Goal: Information Seeking & Learning: Understand process/instructions

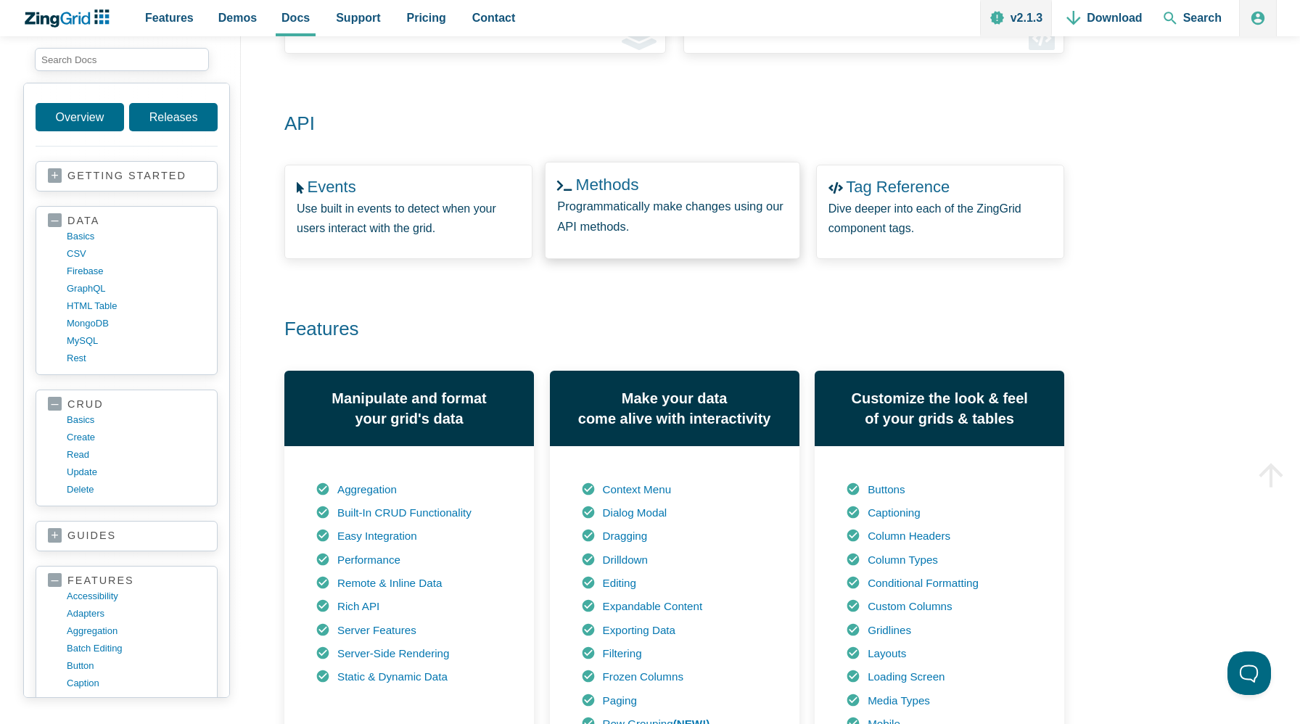
scroll to position [418, 0]
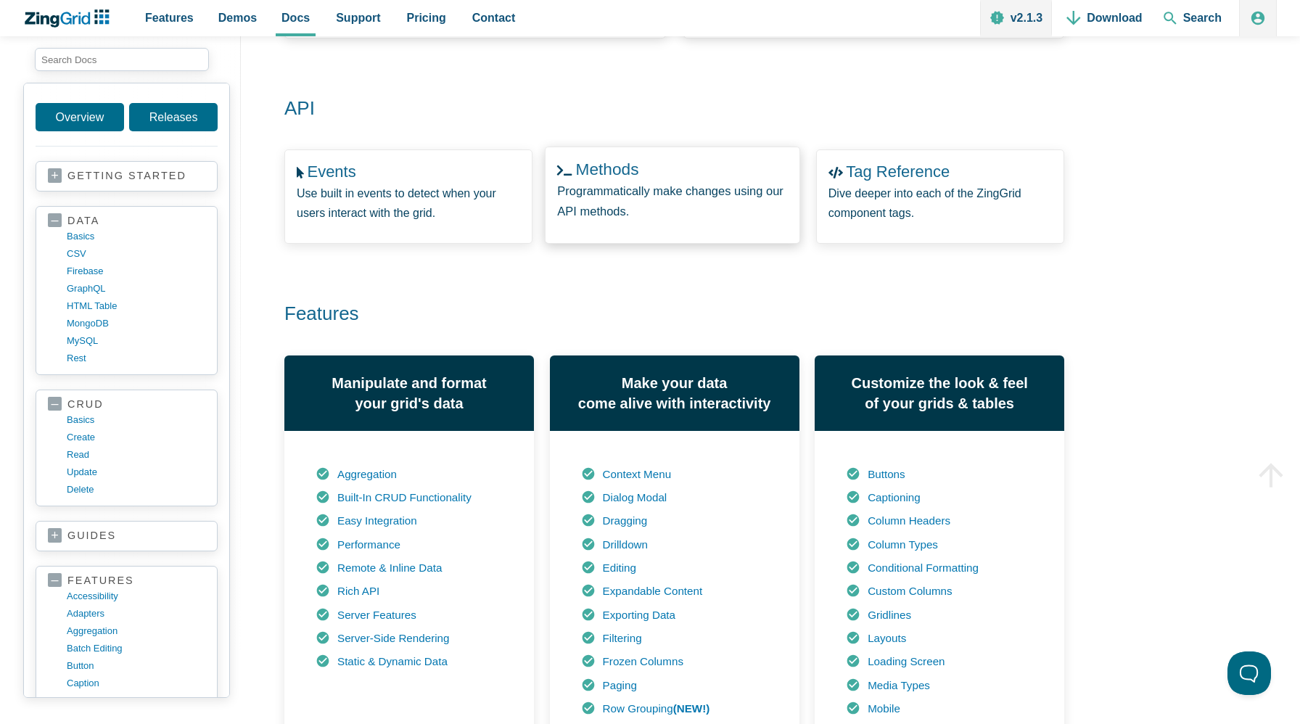
click at [738, 162] on zing-intro-link-card "Methods Programmatically make changes using our API methods." at bounding box center [673, 195] width 256 height 96
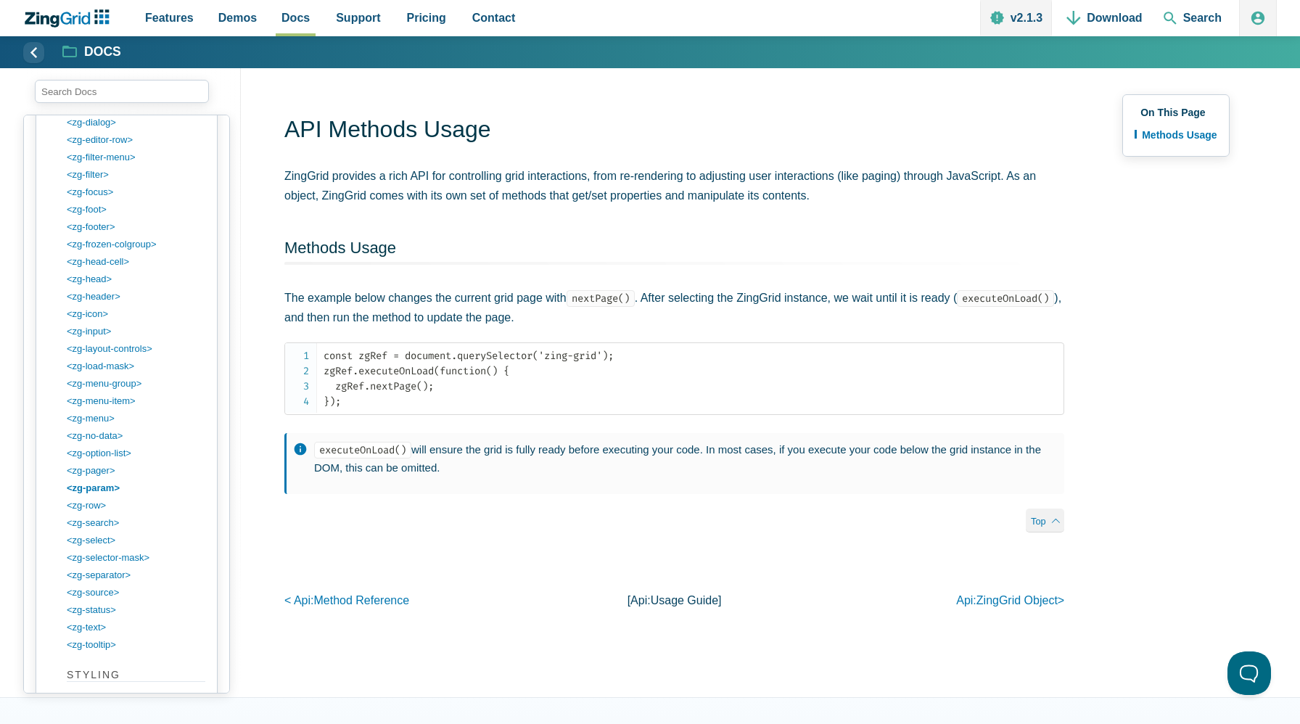
scroll to position [2225, 0]
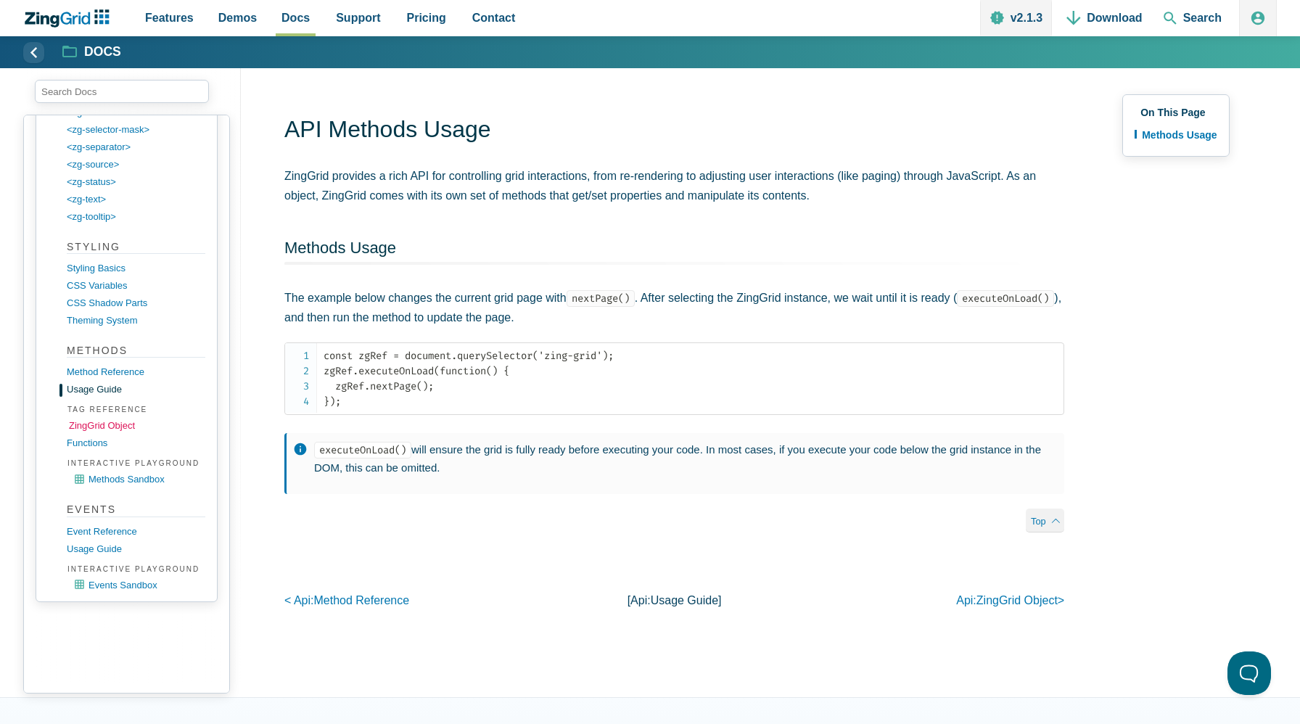
click at [94, 429] on link "ZingGrid object" at bounding box center [138, 425] width 139 height 17
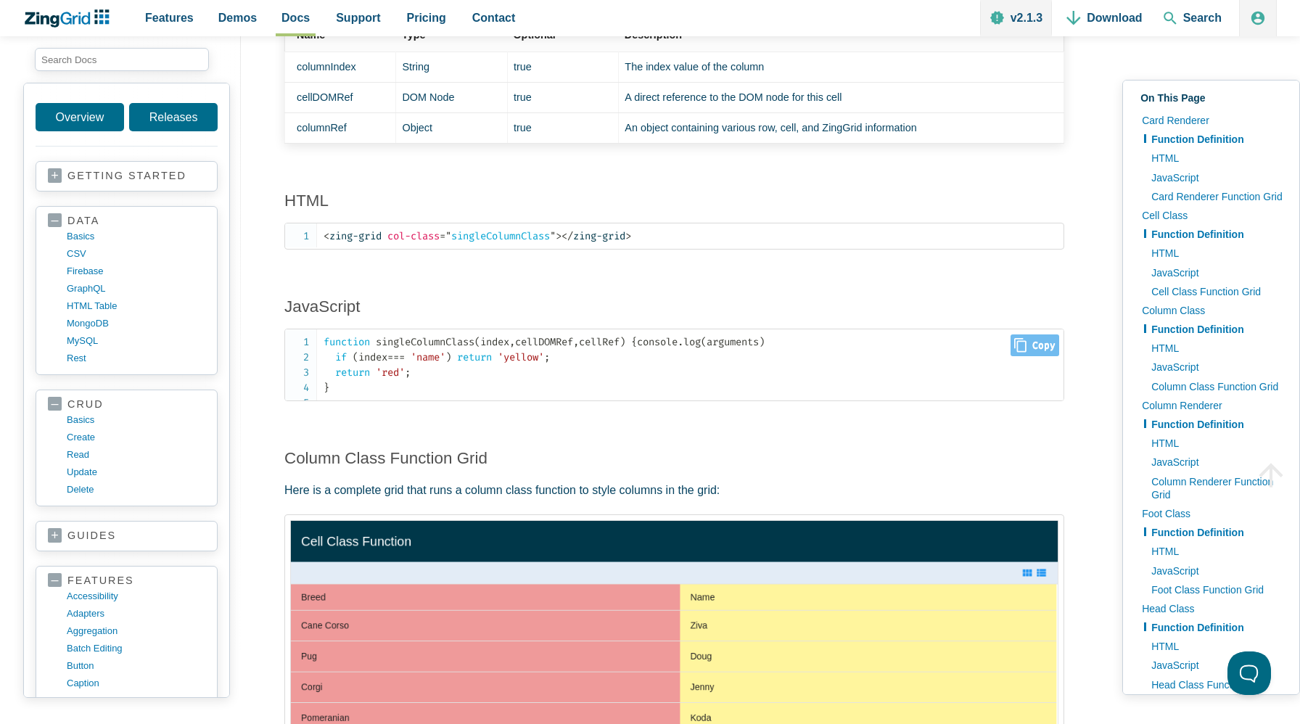
scroll to position [3272, 0]
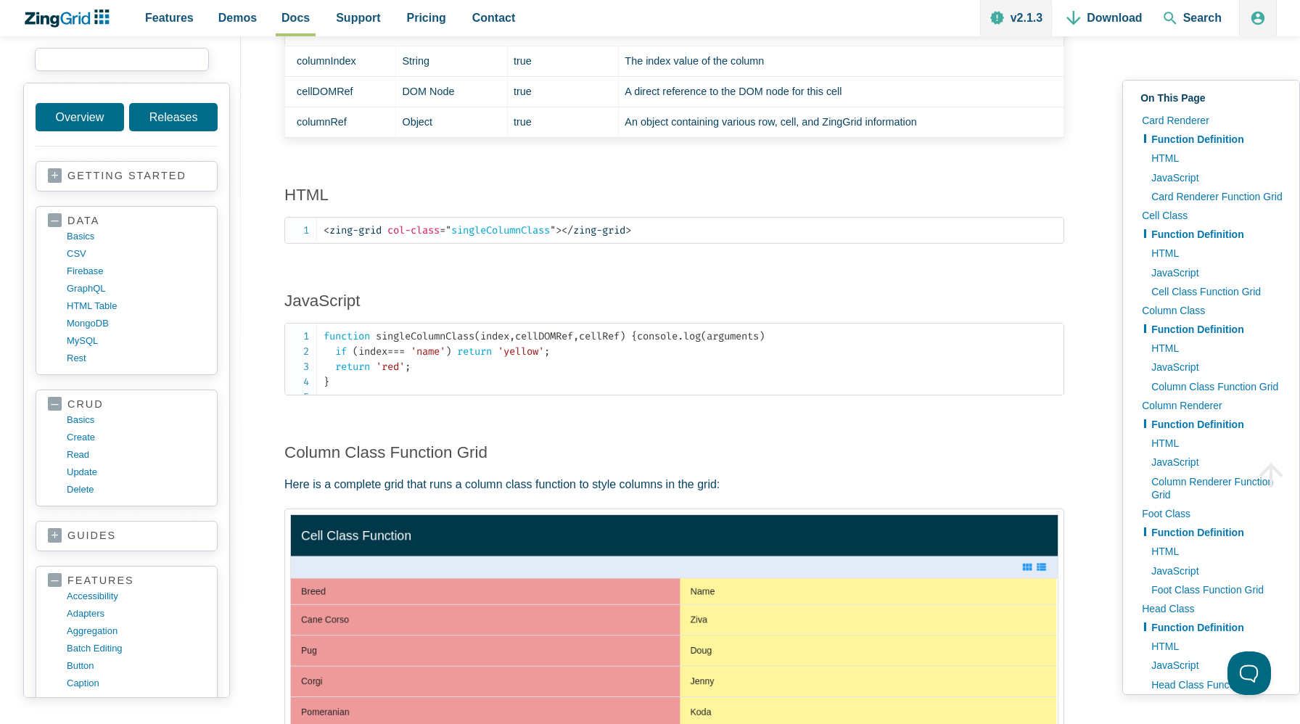
click at [155, 70] on input "search input" at bounding box center [122, 59] width 174 height 23
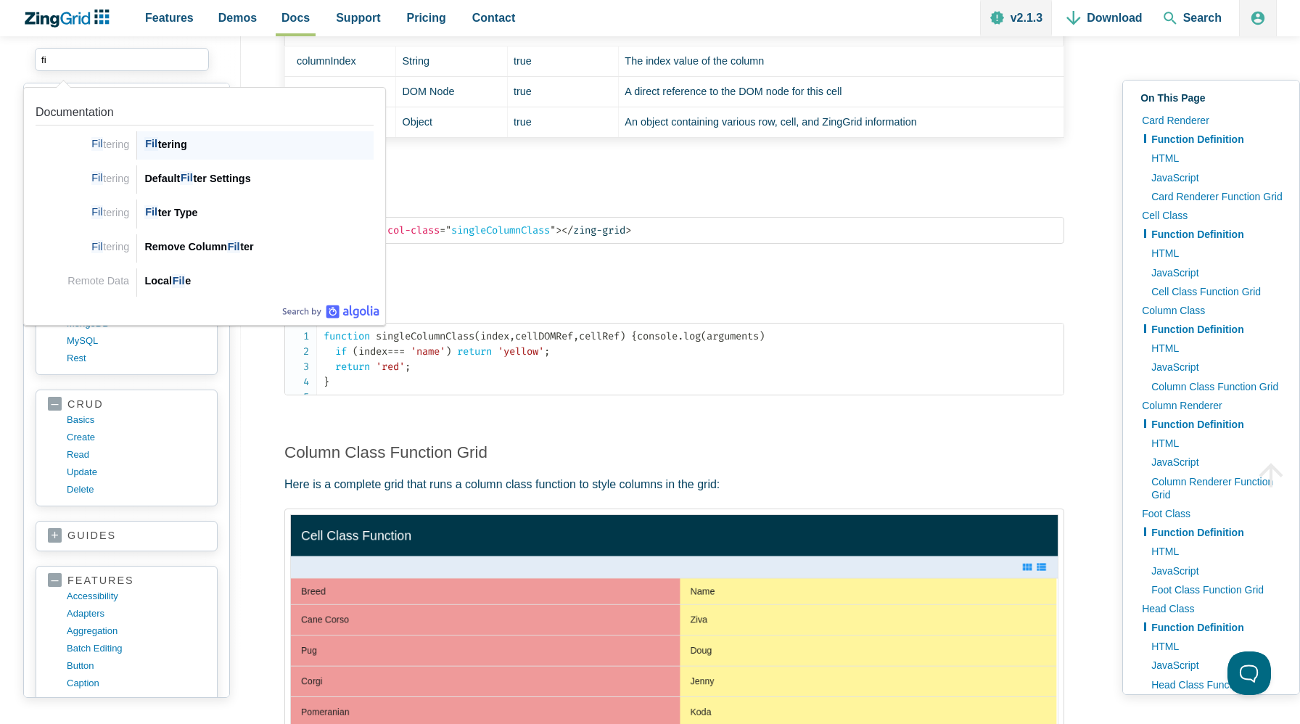
type input "f"
click at [200, 151] on div "Sort ing" at bounding box center [258, 144] width 229 height 17
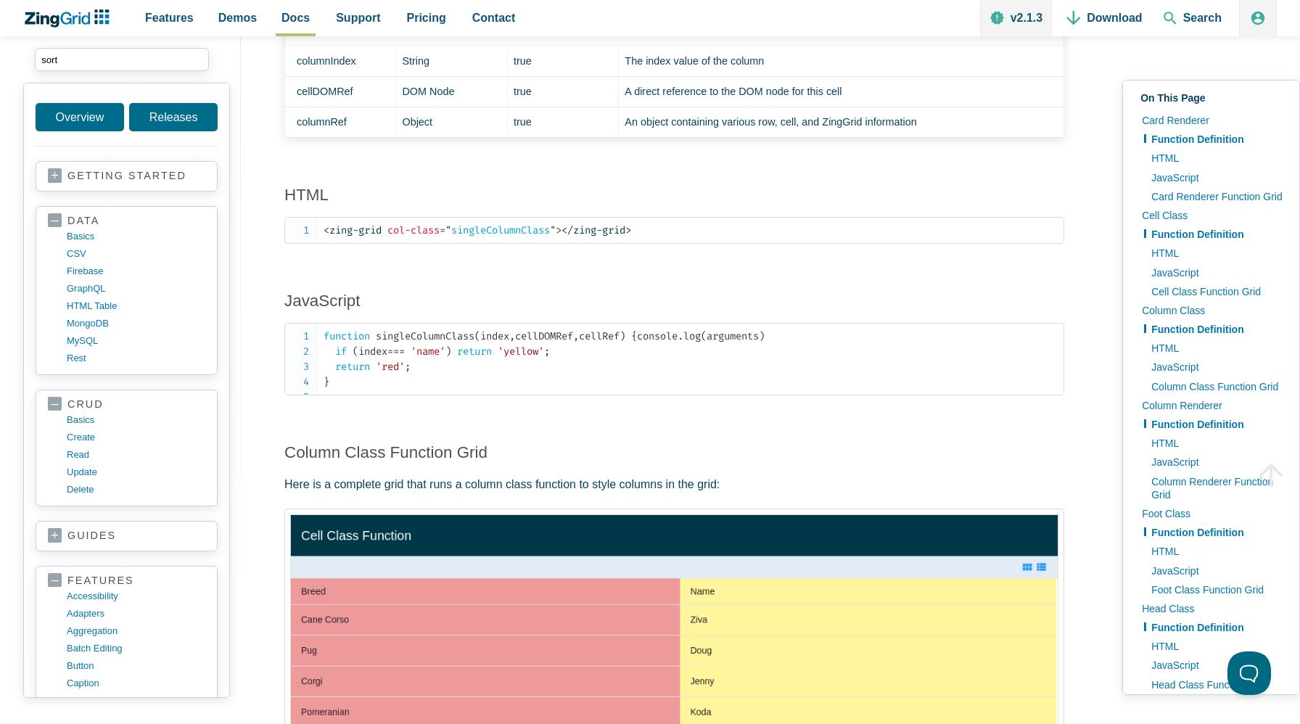
type input "sort"
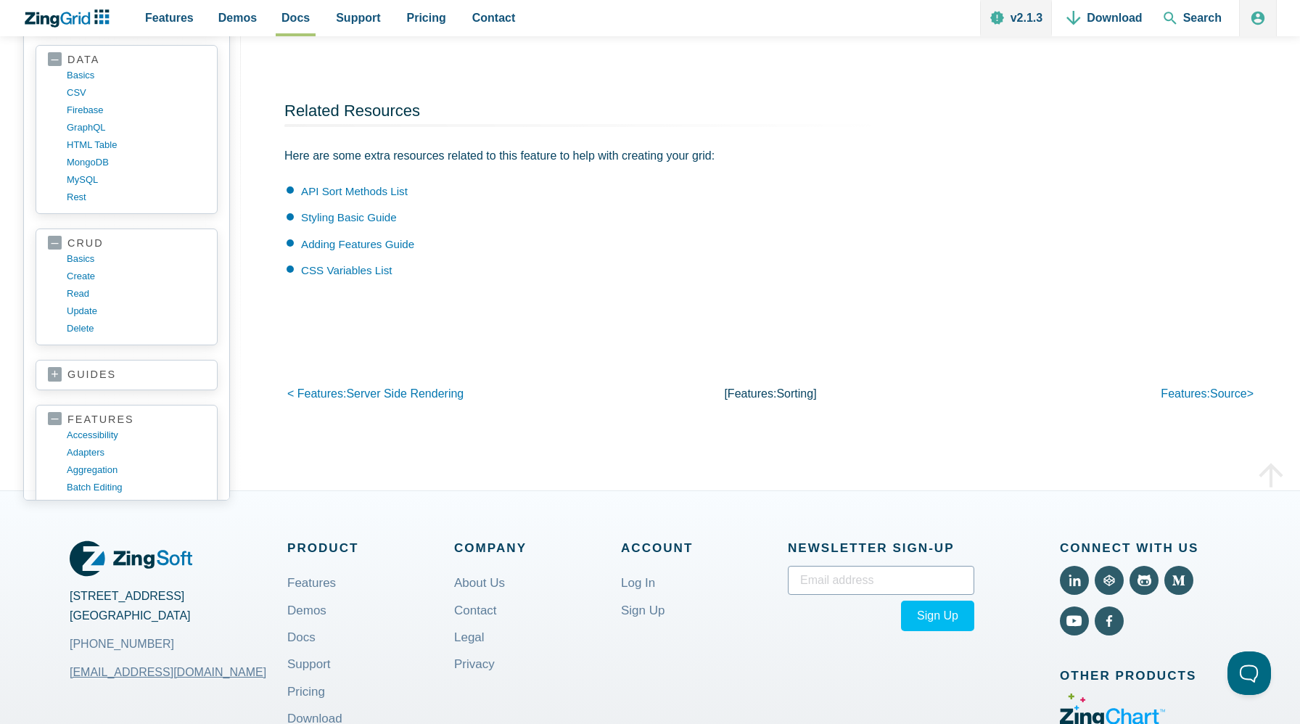
scroll to position [3827, 0]
click at [317, 193] on link "API Sort Methods List" at bounding box center [354, 192] width 107 height 12
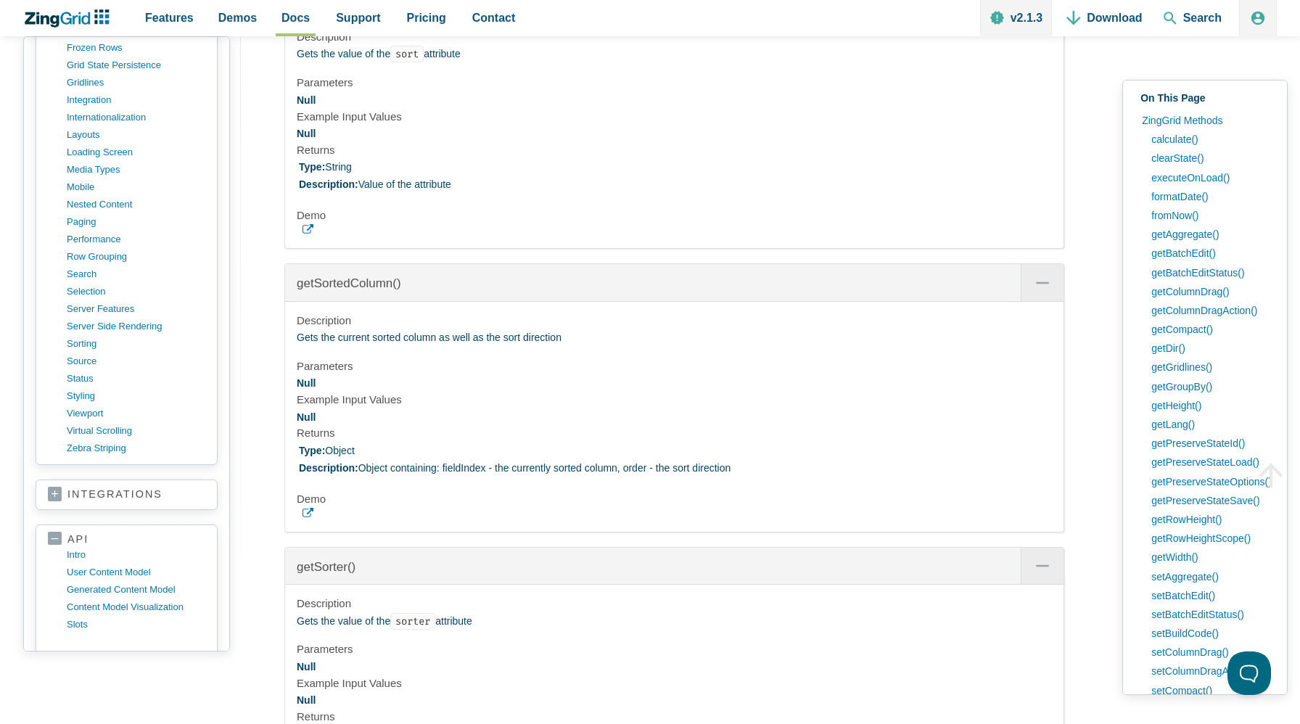
scroll to position [16772, 0]
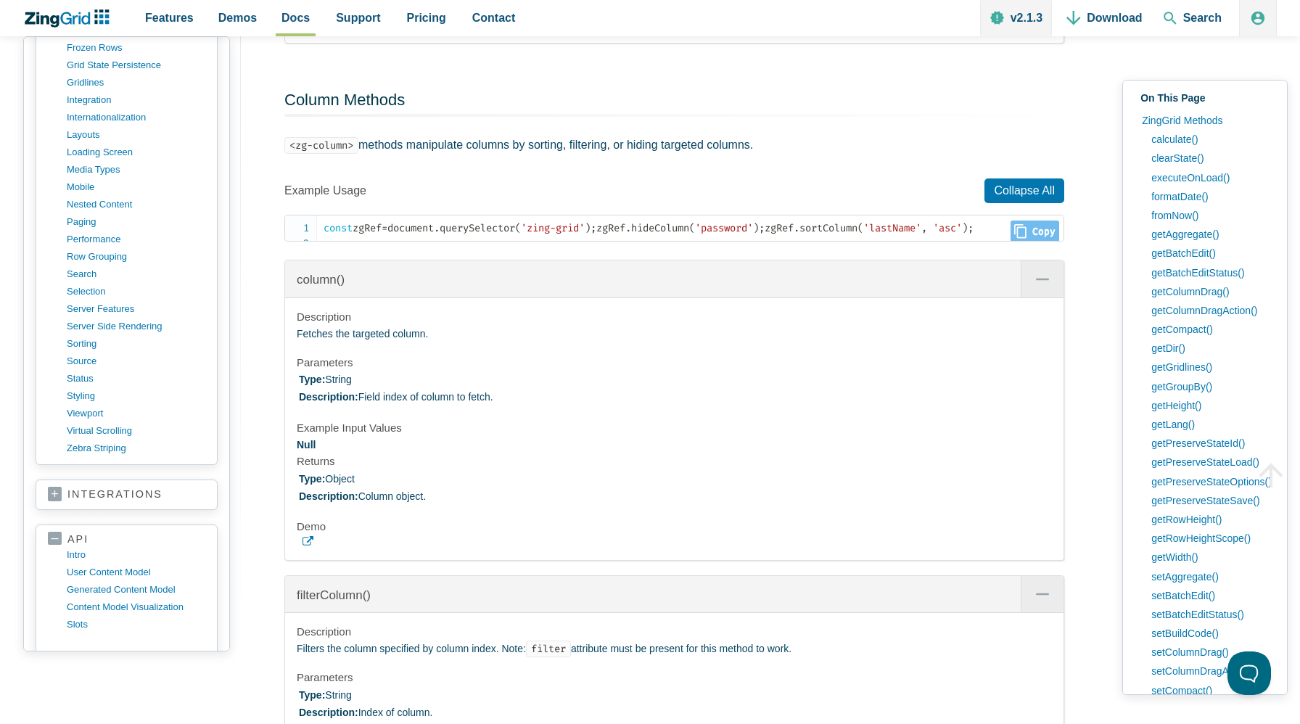
click at [863, 234] on span "'lastName'" at bounding box center [892, 228] width 58 height 12
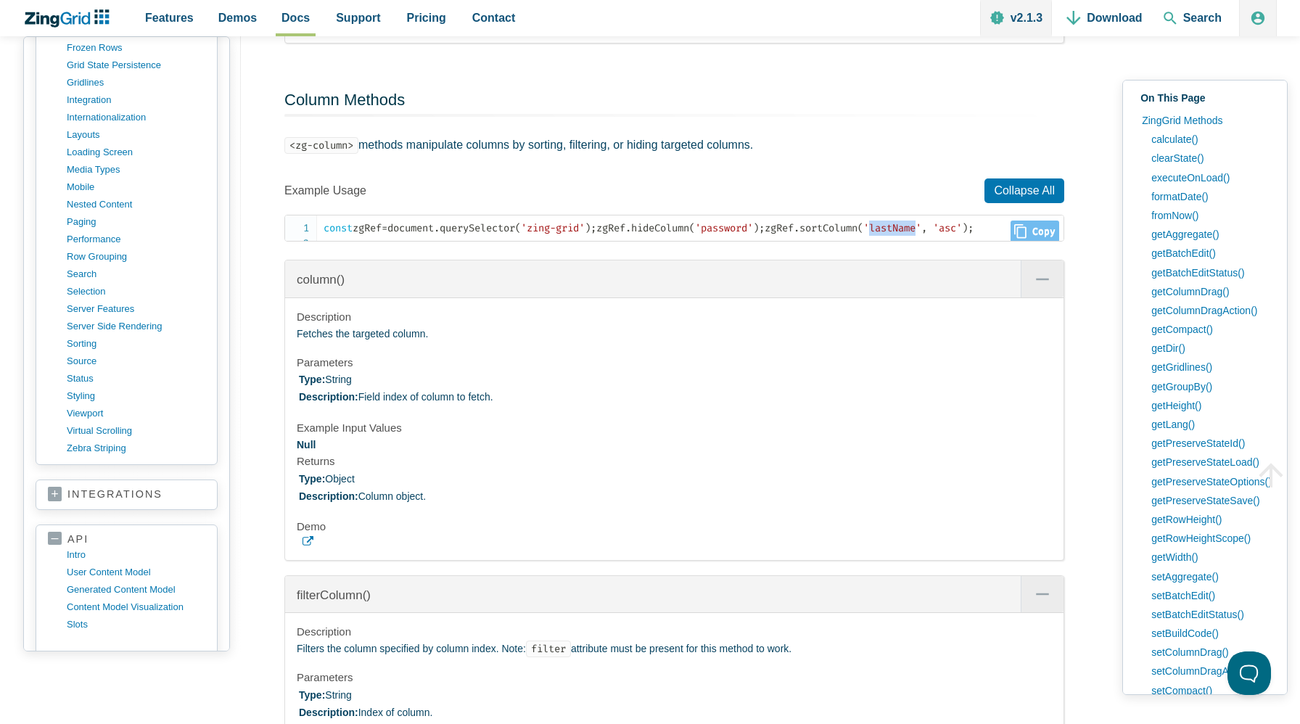
click at [863, 234] on span "'lastName'" at bounding box center [892, 228] width 58 height 12
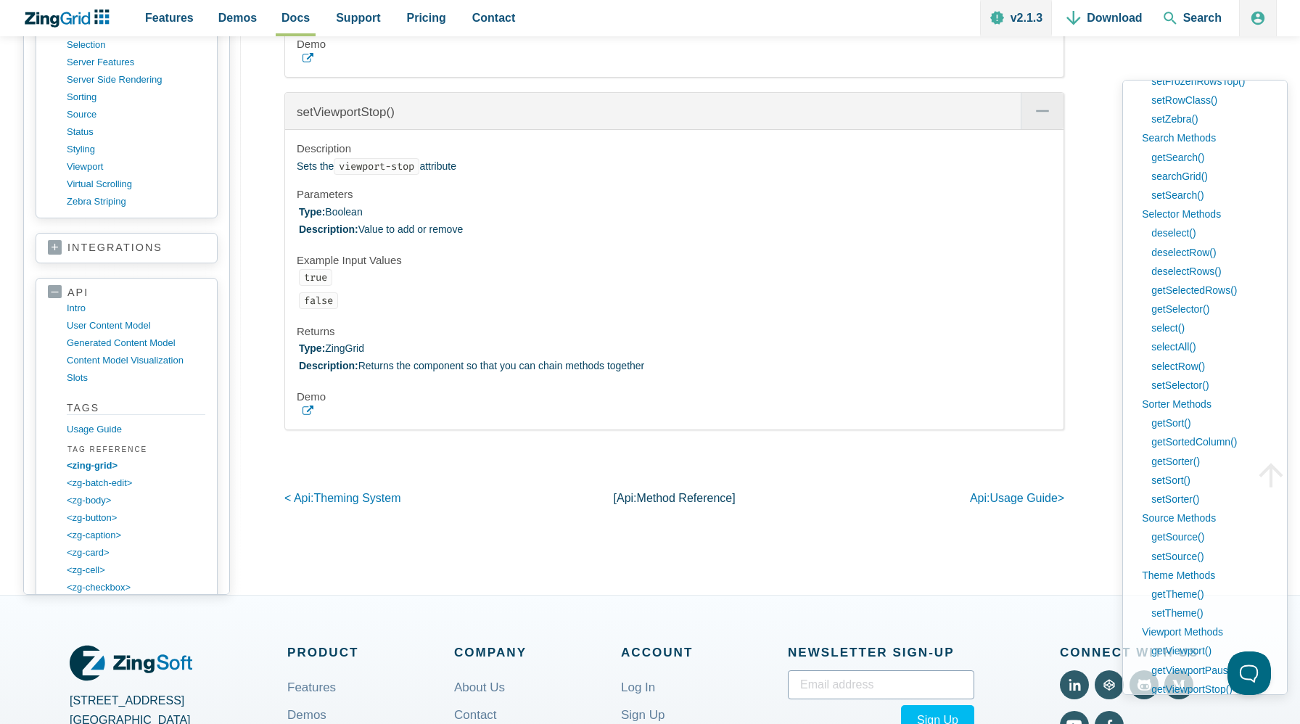
scroll to position [1141, 0]
click at [89, 472] on link "<zing-grid>" at bounding box center [138, 463] width 139 height 17
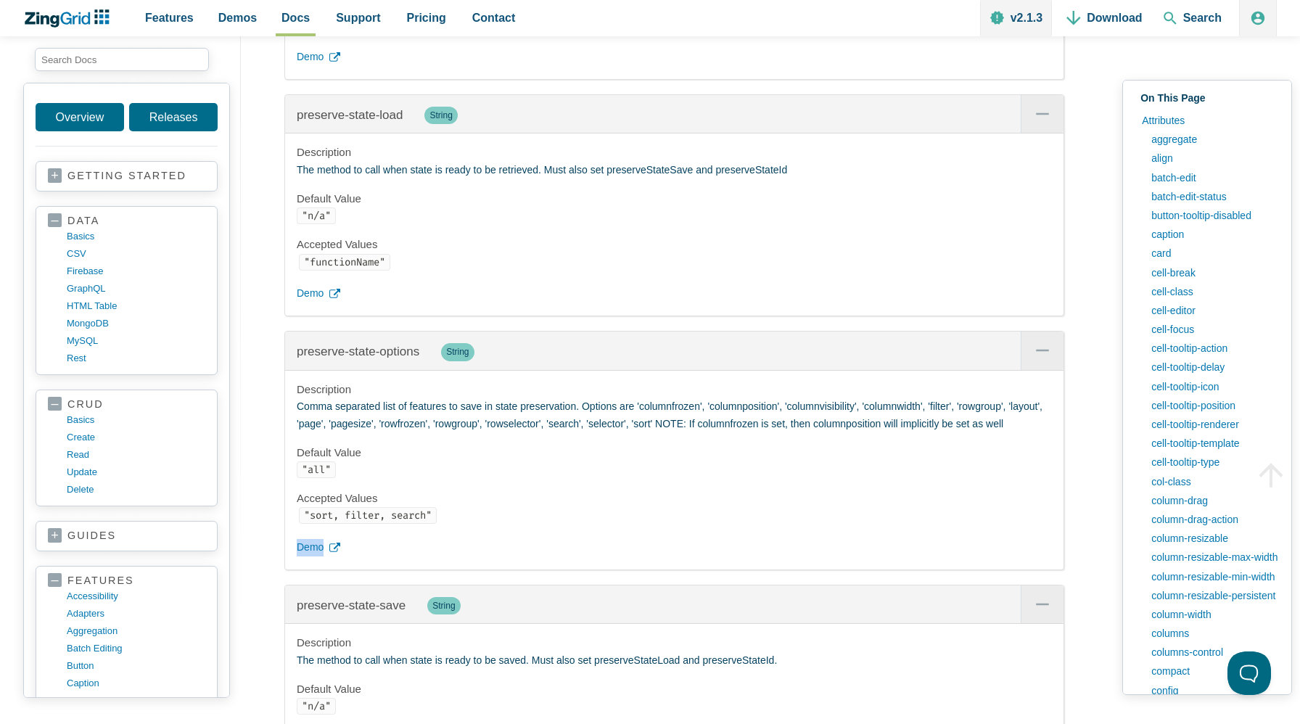
scroll to position [25011, 0]
click at [291, 359] on icon "App Content" at bounding box center [295, 350] width 15 height 17
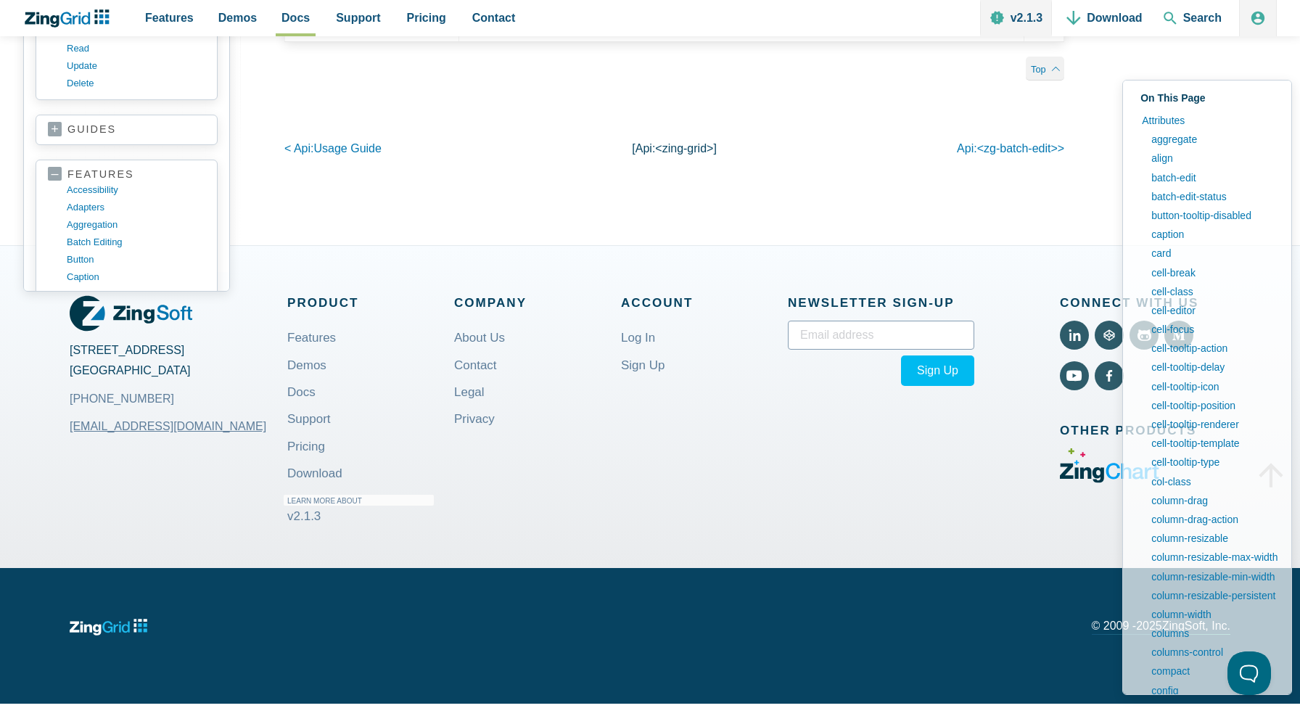
scroll to position [36198, 0]
